Goal: Task Accomplishment & Management: Complete application form

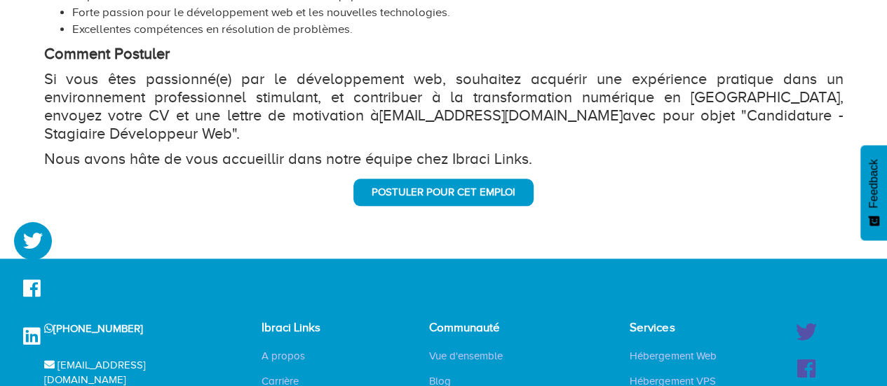
scroll to position [712, 0]
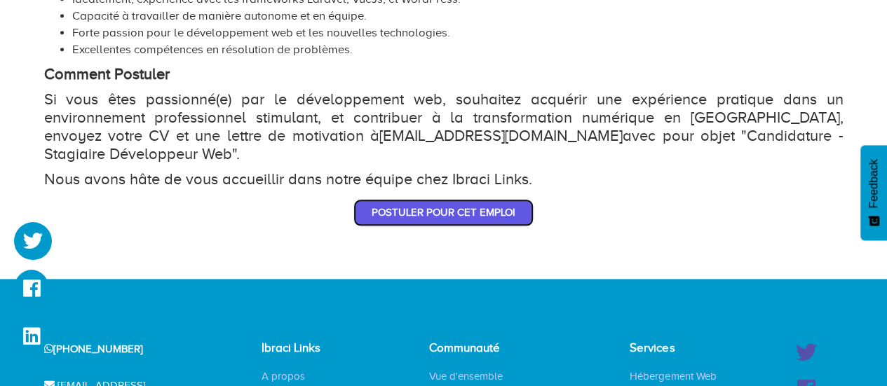
click at [482, 199] on link "Postuler pour cet emploi" at bounding box center [443, 212] width 180 height 27
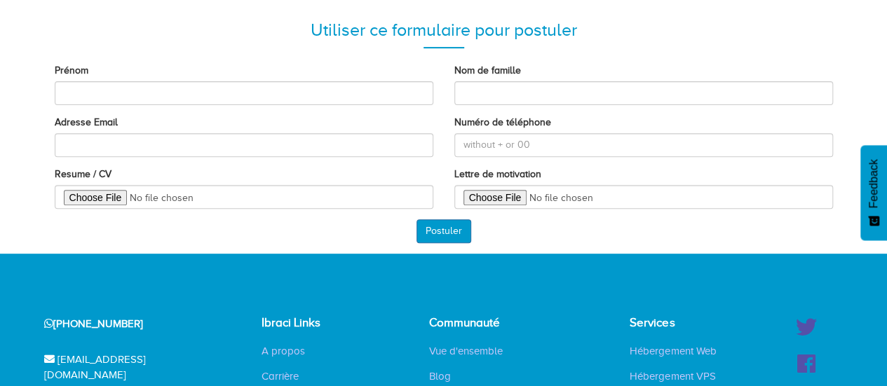
scroll to position [229, 0]
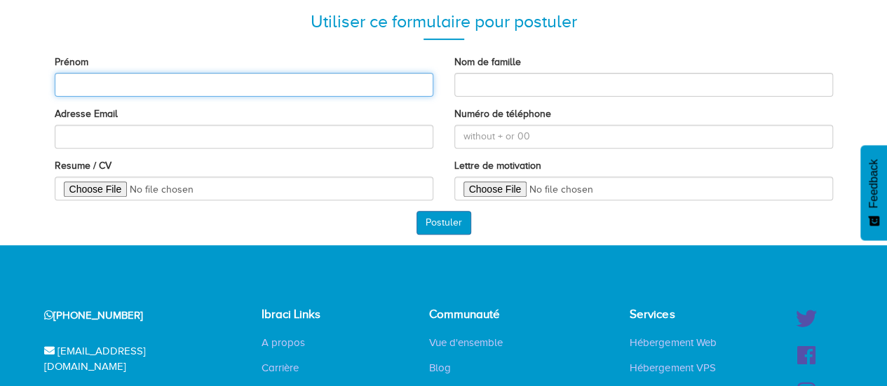
click at [329, 84] on input "Prénom" at bounding box center [244, 85] width 379 height 24
type input "b"
type input "[PERSON_NAME]"
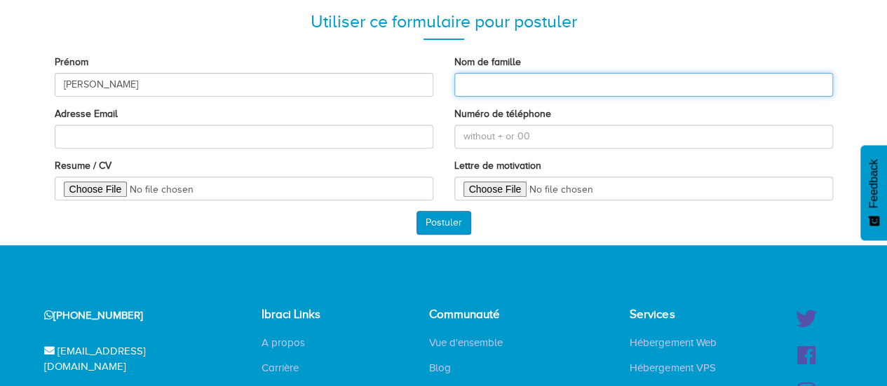
click at [503, 74] on input "Nom de famille" at bounding box center [643, 85] width 379 height 24
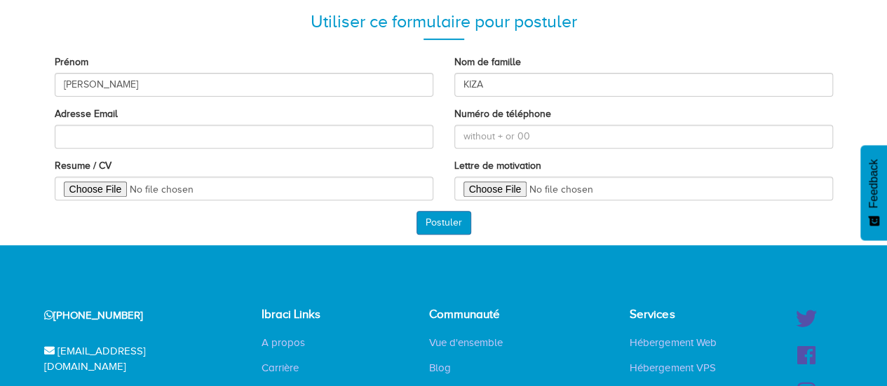
click at [536, 219] on div "Postuler" at bounding box center [443, 111] width 799 height 247
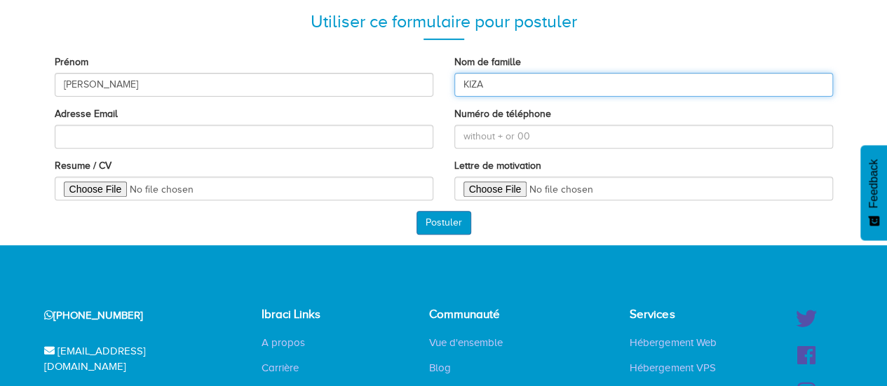
click at [503, 81] on input "KIZA" at bounding box center [643, 85] width 379 height 24
type input "KIZABOULOU"
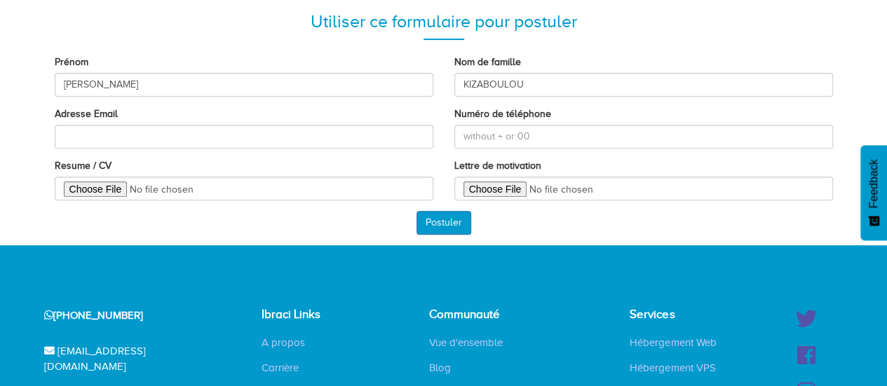
click at [566, 233] on div "Postuler" at bounding box center [443, 111] width 799 height 247
click at [268, 122] on div "Adresse Email" at bounding box center [244, 127] width 379 height 41
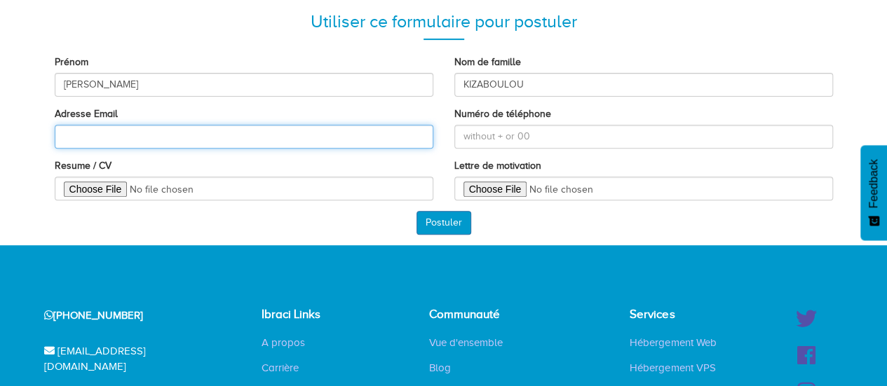
click at [264, 136] on input "Adresse Email" at bounding box center [244, 137] width 379 height 24
type input "[EMAIL_ADDRESS][DOMAIN_NAME]"
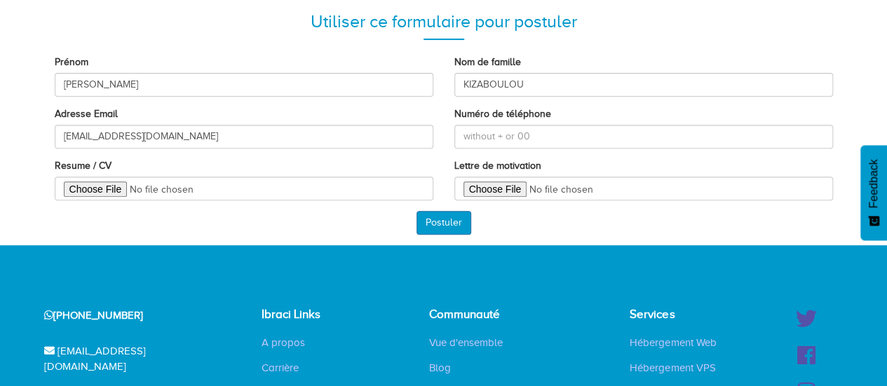
click at [576, 218] on div "Postuler" at bounding box center [443, 111] width 799 height 247
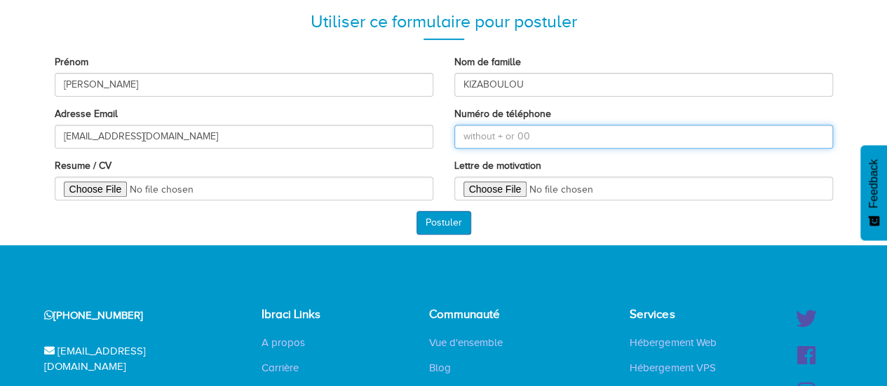
click at [510, 137] on input "Numéro de téléphone" at bounding box center [643, 137] width 379 height 24
type input "°"
type input "[PHONE_NUMBER]"
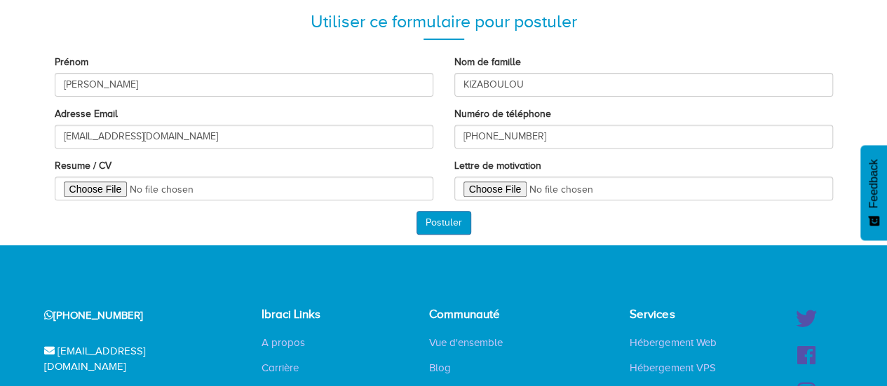
click at [531, 233] on div "Postuler" at bounding box center [443, 111] width 799 height 247
